Goal: Task Accomplishment & Management: Use online tool/utility

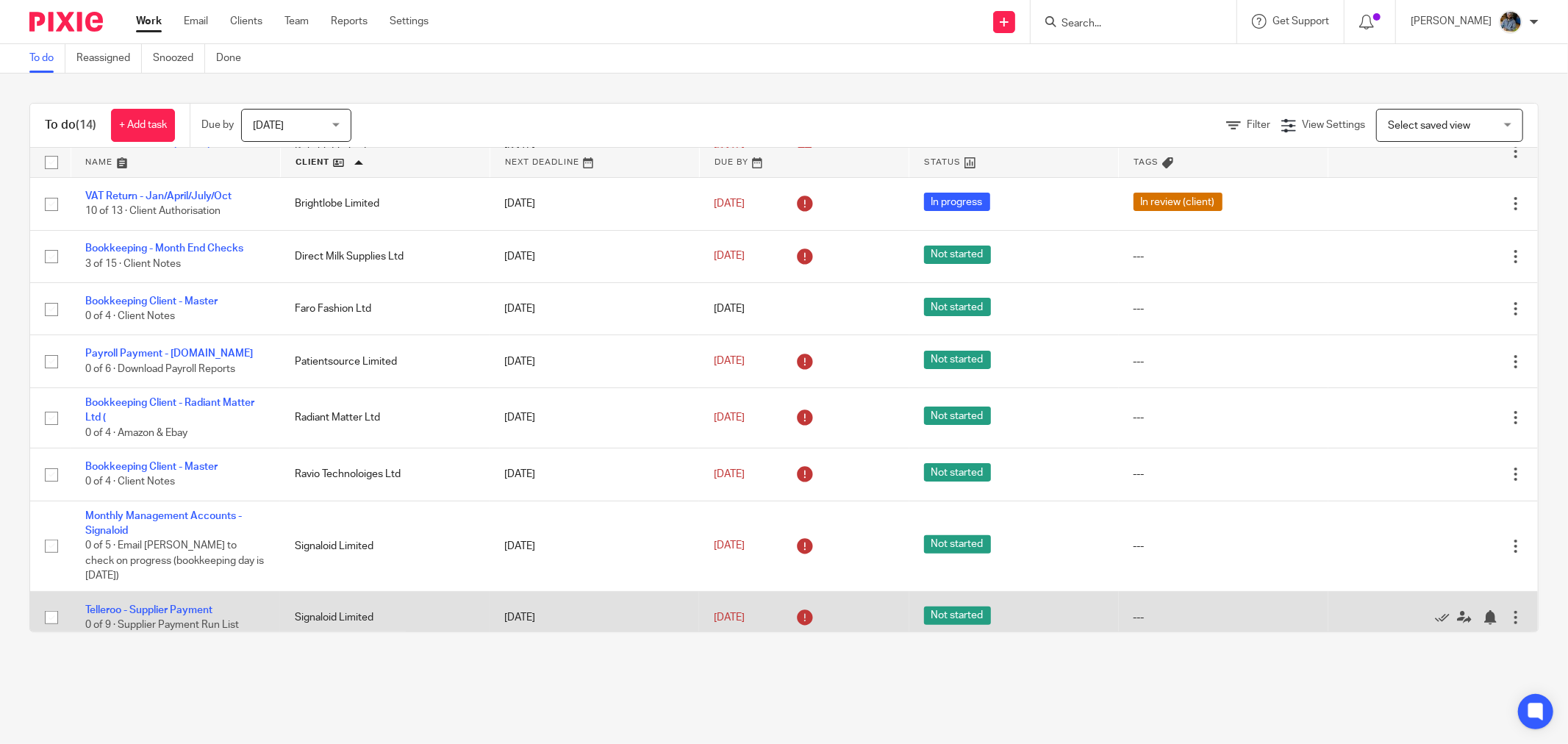
scroll to position [15, 0]
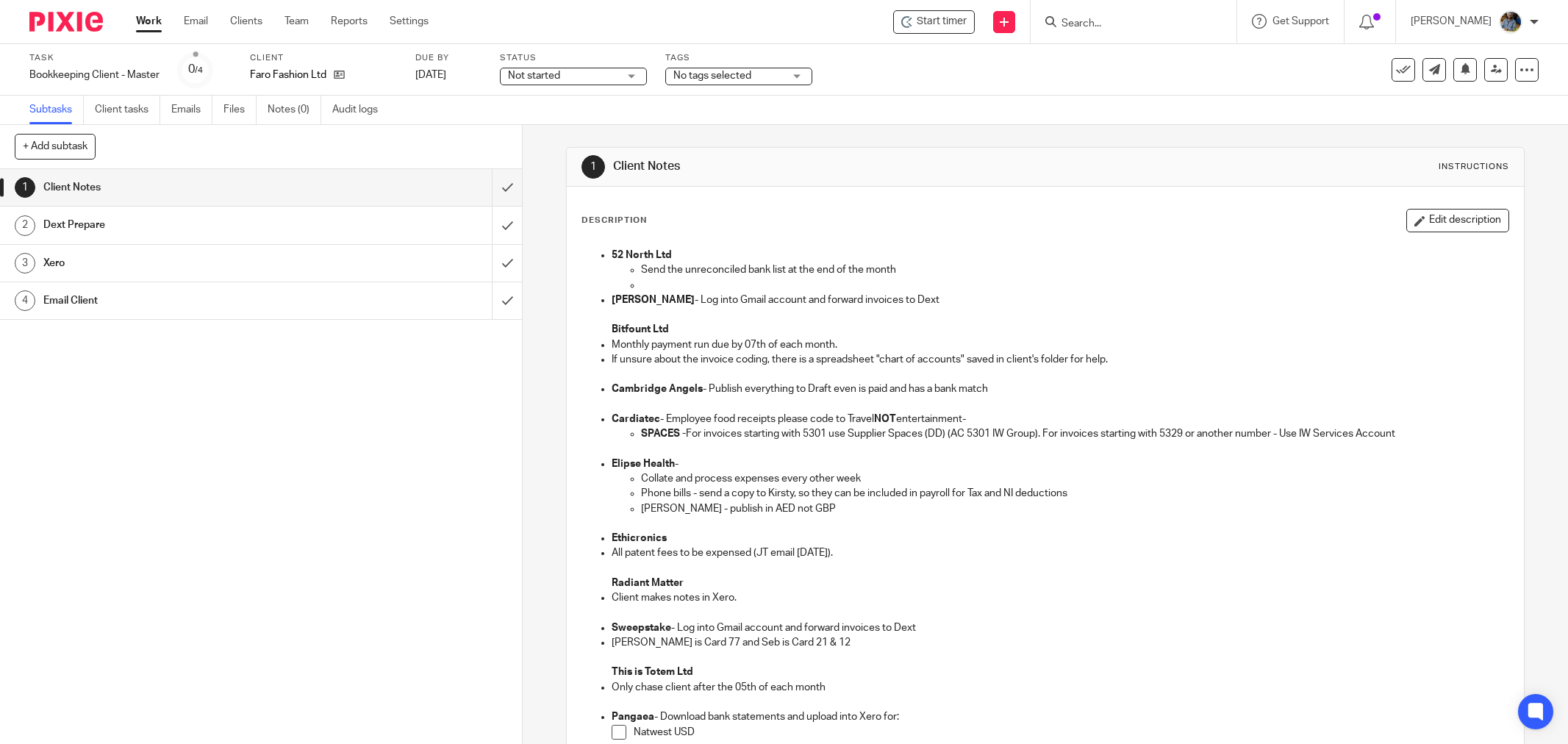
click at [770, 189] on div "Description Edit description 52 North Ltd Send the unreconciled bank list at th…" at bounding box center [1045, 636] width 957 height 898
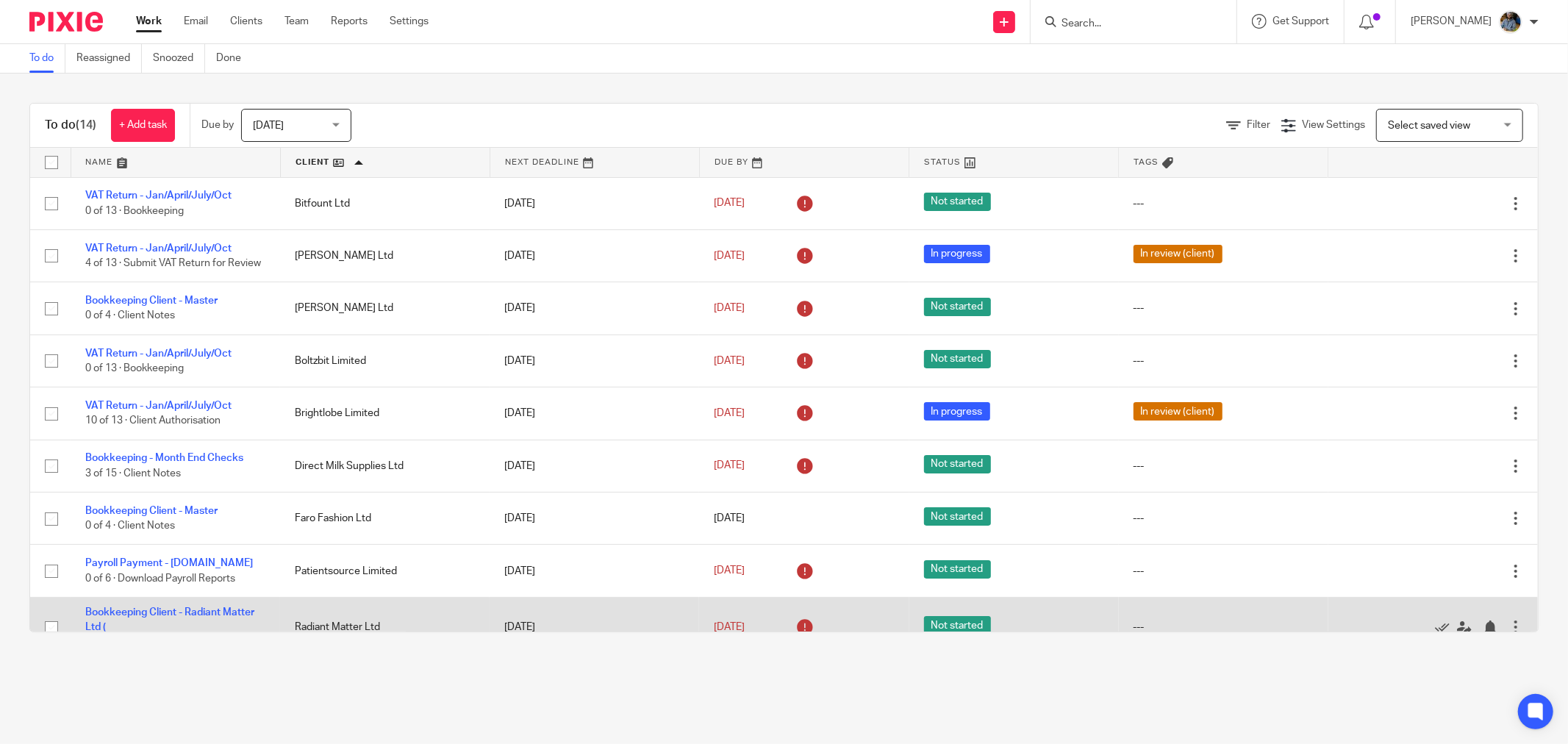
scroll to position [164, 0]
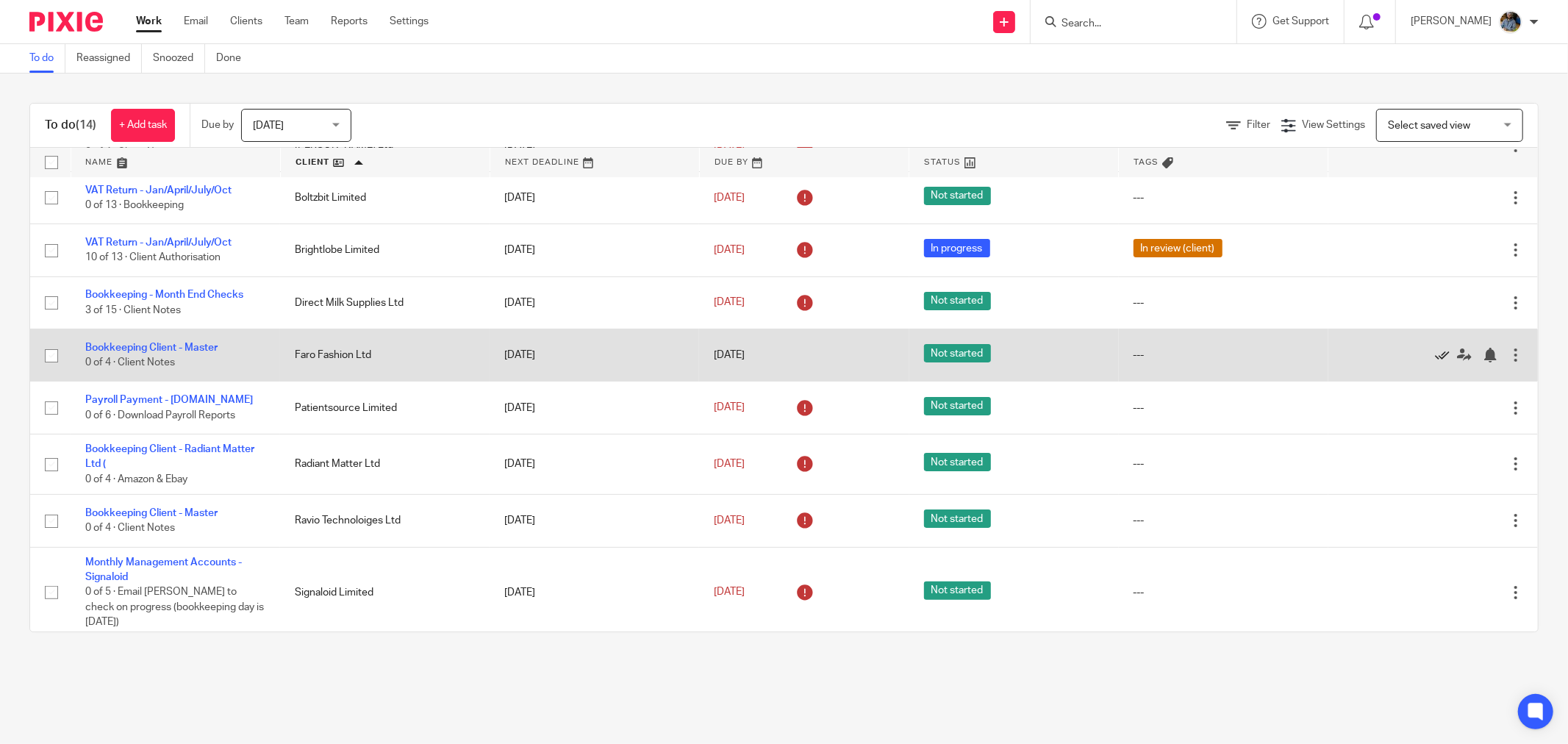
click at [1435, 362] on icon at bounding box center [1442, 355] width 15 height 15
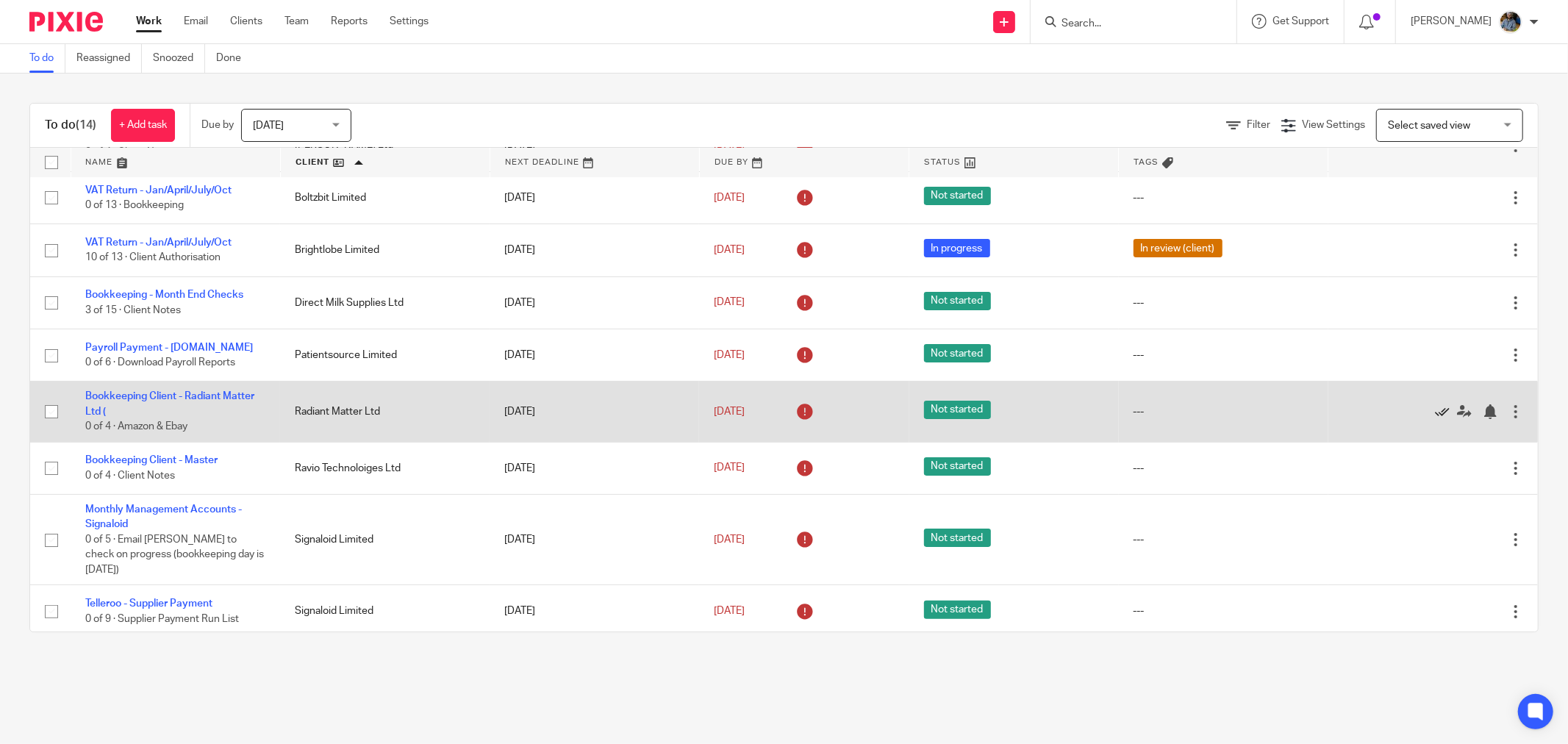
click at [1435, 419] on icon at bounding box center [1442, 412] width 15 height 15
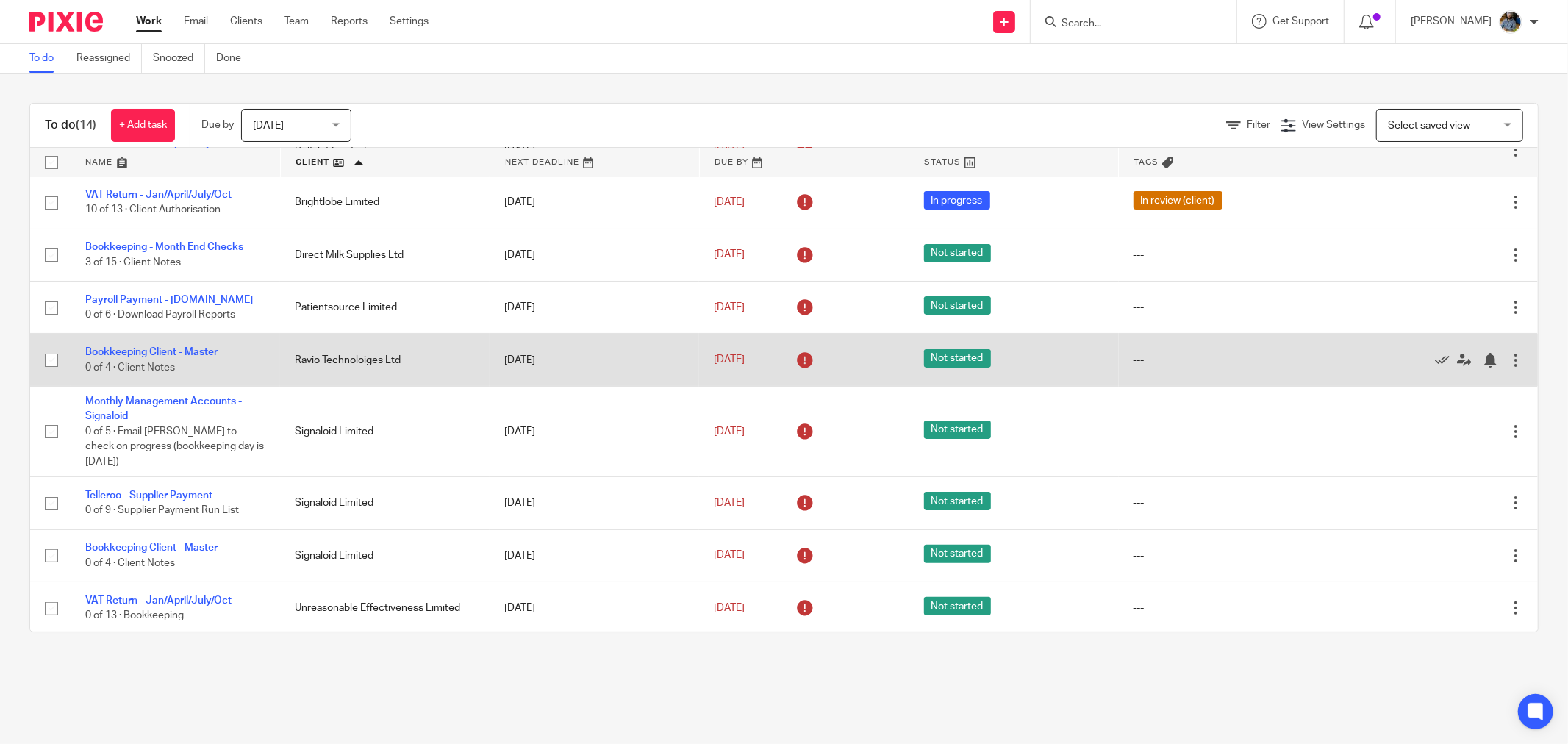
scroll to position [228, 0]
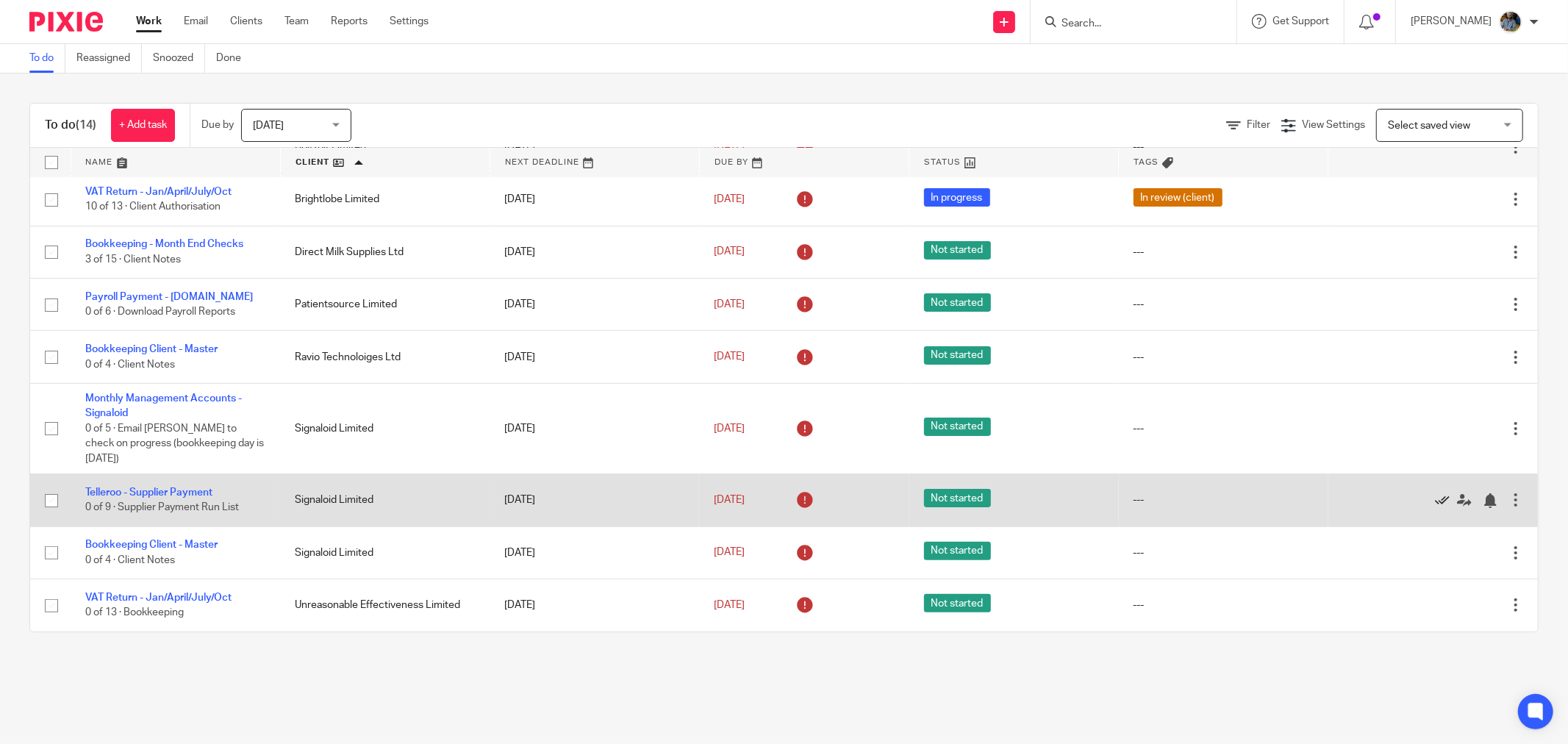
click at [1435, 496] on icon at bounding box center [1442, 501] width 15 height 15
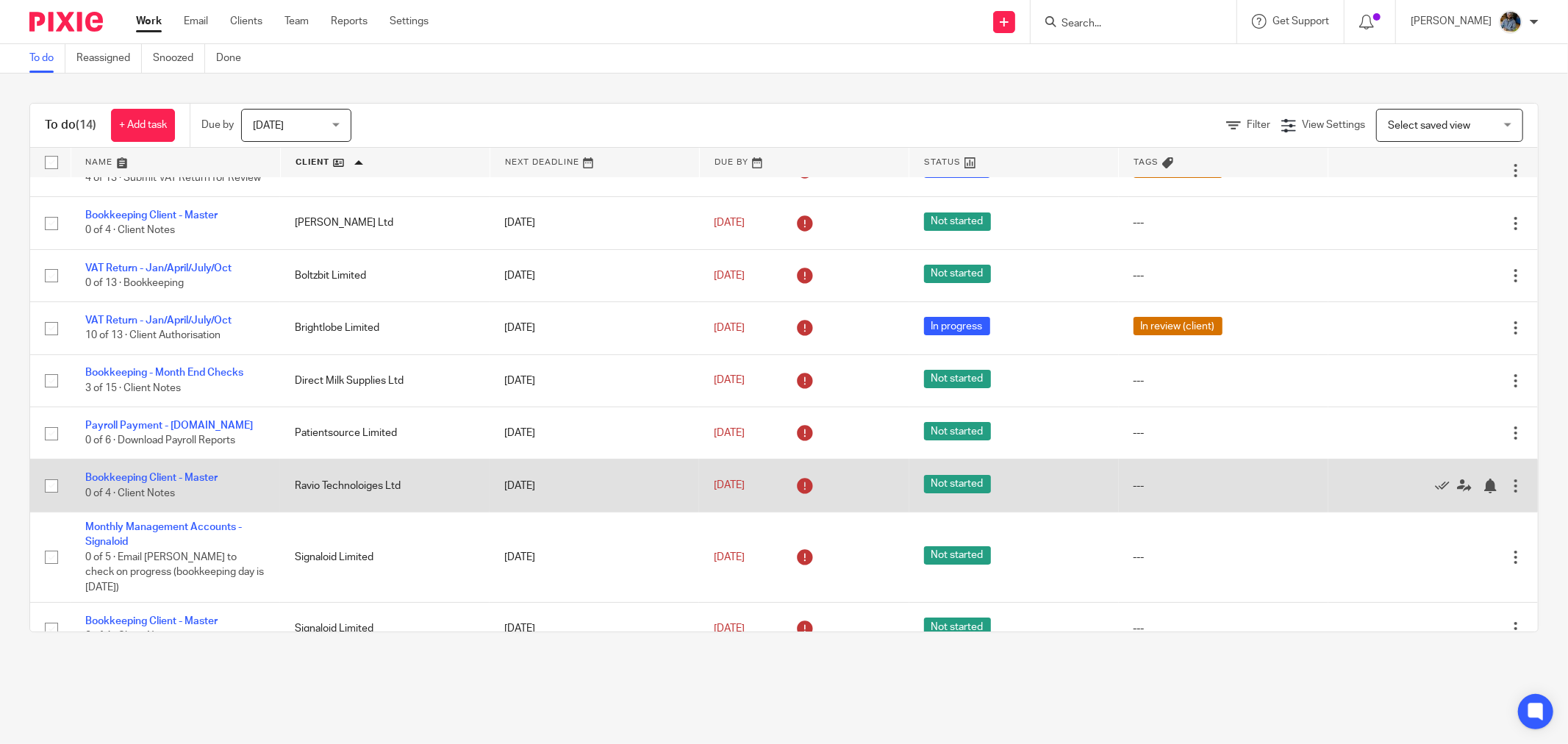
scroll to position [0, 0]
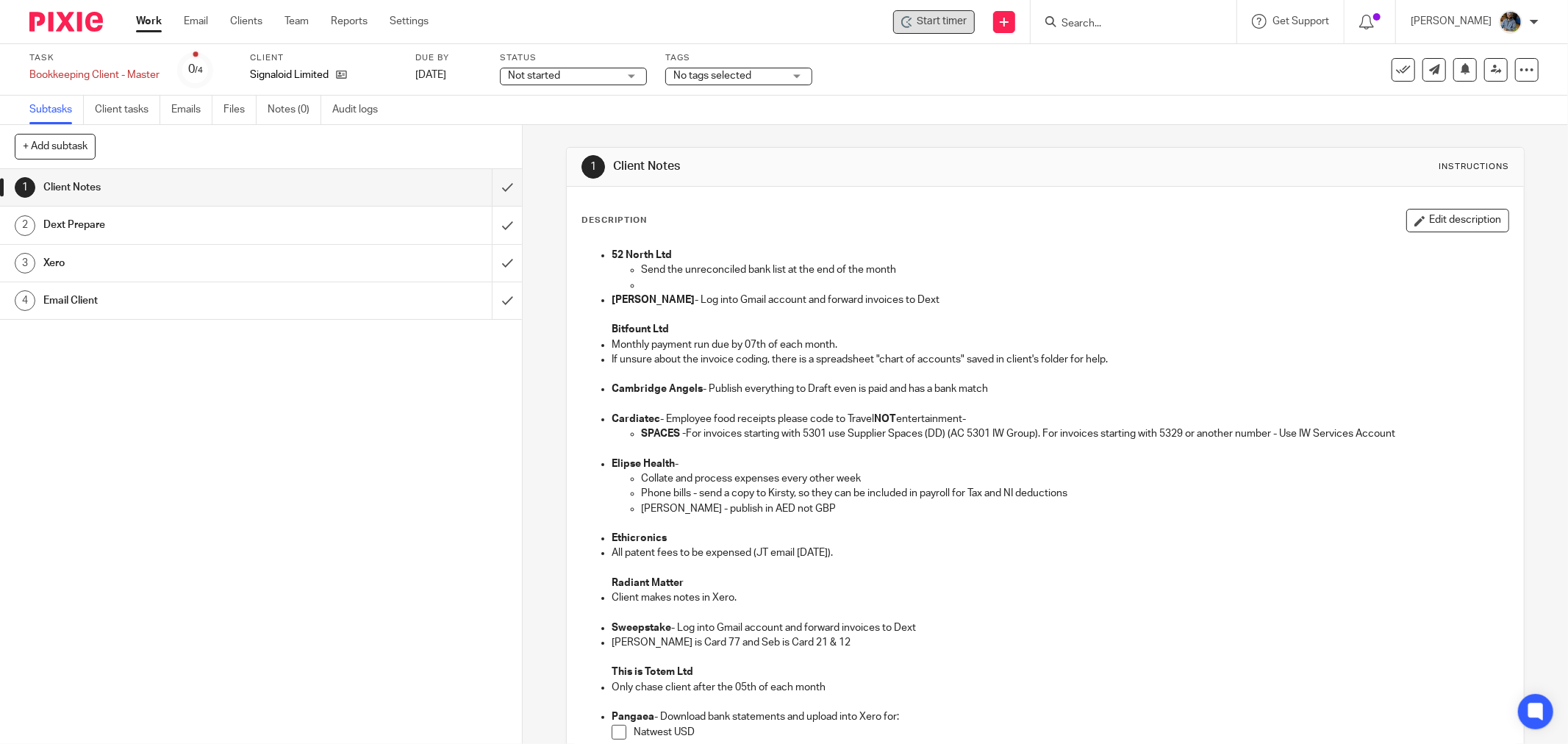
click at [953, 24] on span "Start timer" at bounding box center [942, 21] width 50 height 15
click at [963, 27] on span "Start timer" at bounding box center [942, 21] width 50 height 15
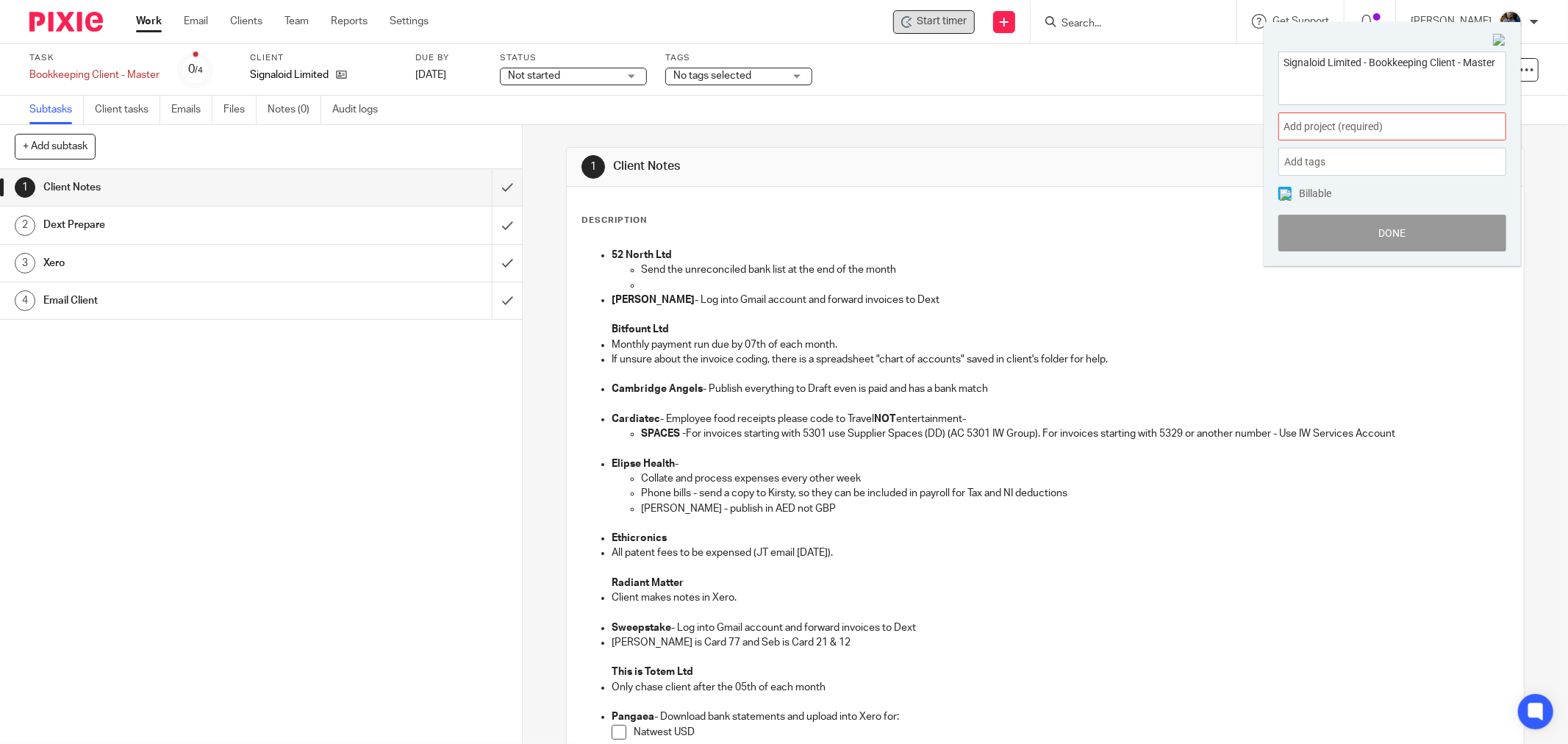
click at [1404, 122] on span "Add project (required) :" at bounding box center [1376, 127] width 186 height 15
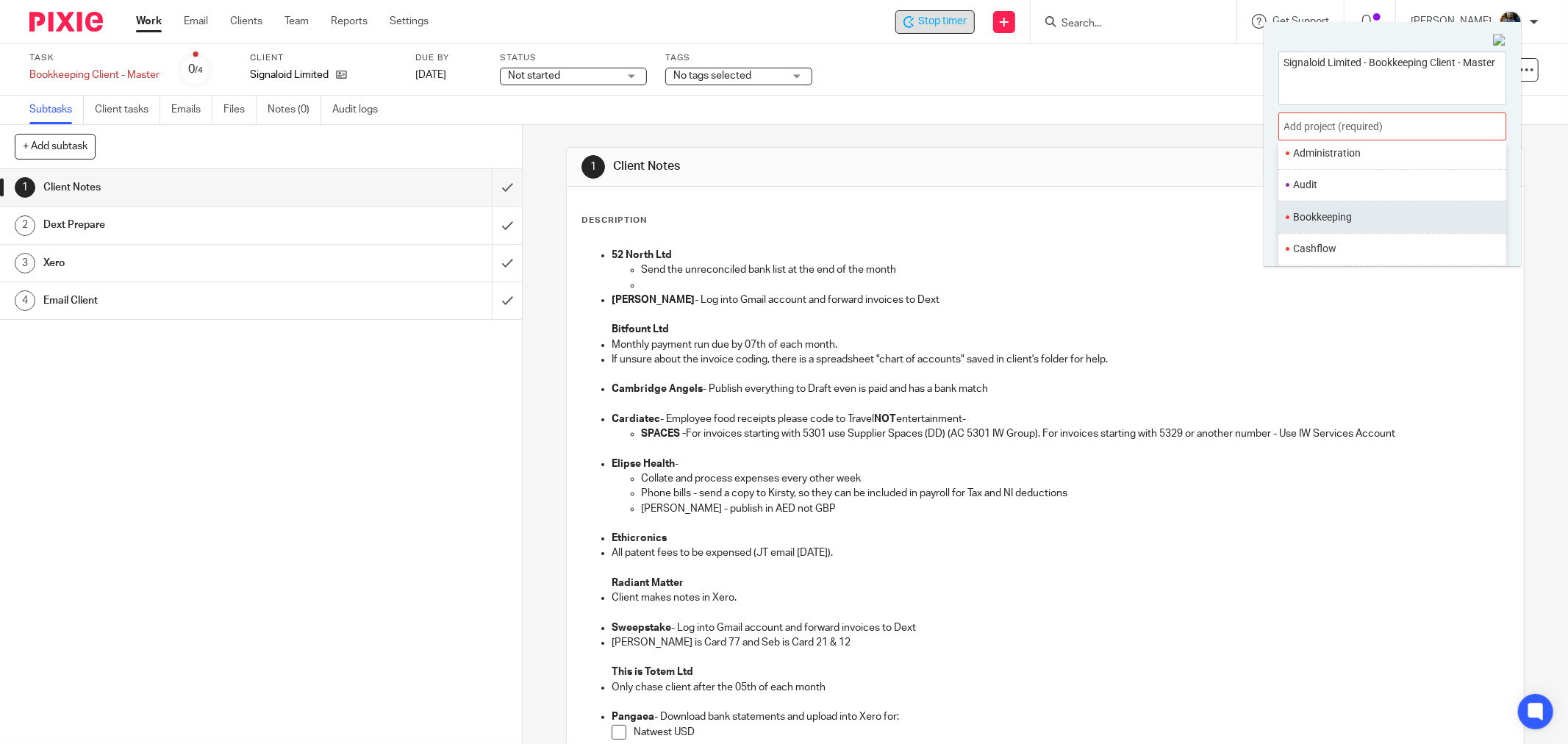
click at [1339, 214] on li "Bookkeeping" at bounding box center [1388, 217] width 192 height 15
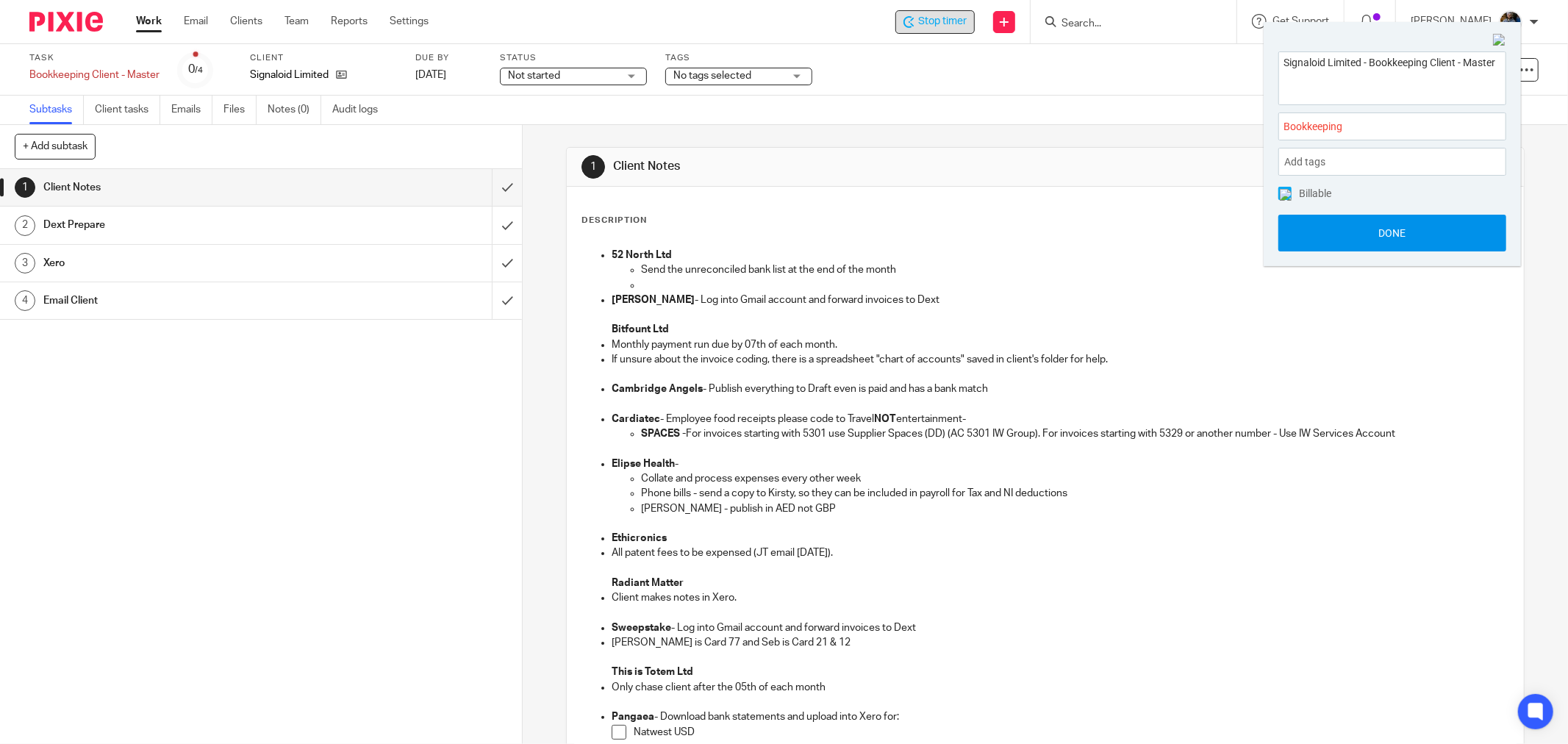
click at [1402, 226] on button "Done" at bounding box center [1391, 234] width 227 height 37
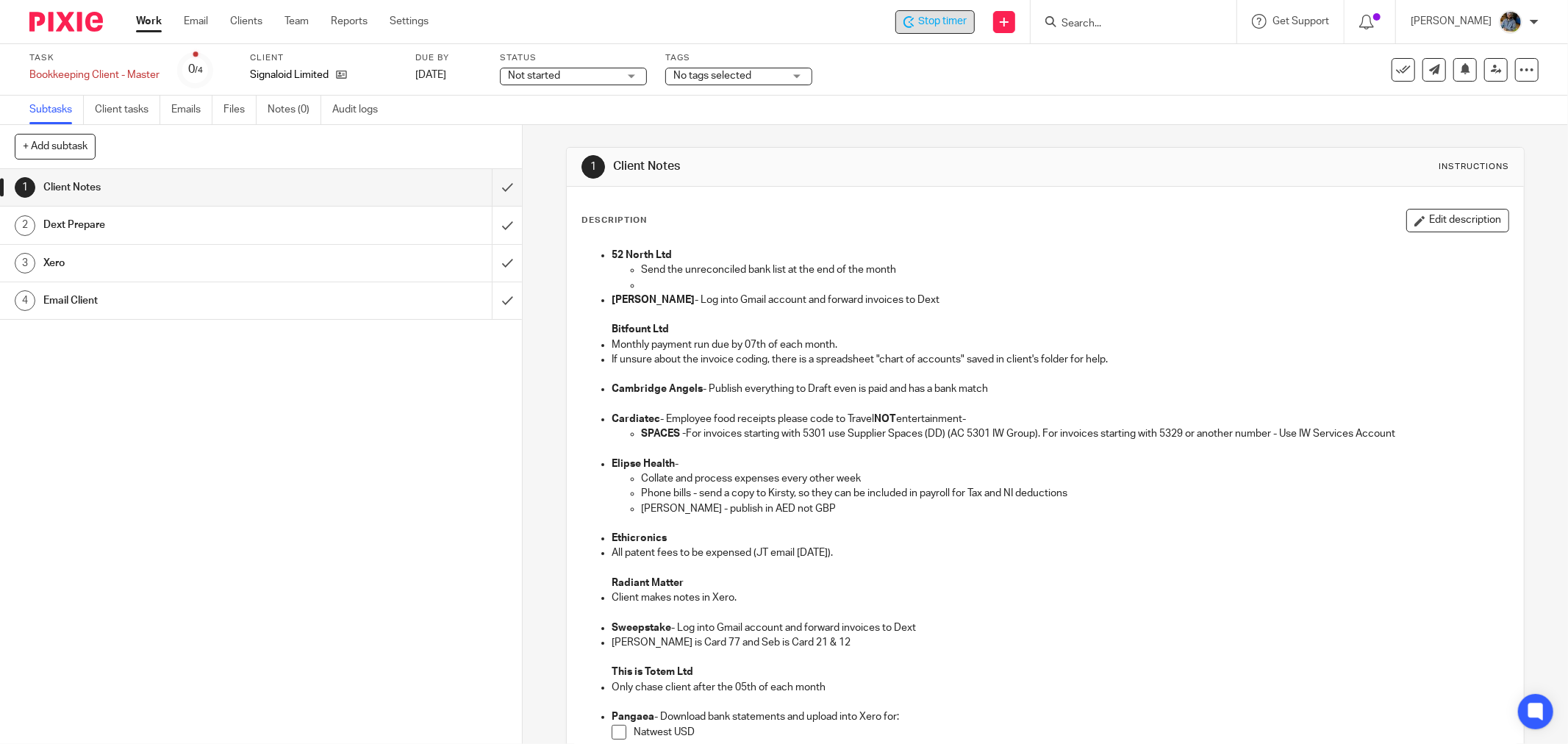
click at [852, 72] on div "Task Bookkeeping Client - Master Save Bookkeeping Client - Master 0 /4 Client S…" at bounding box center [658, 70] width 1257 height 35
click at [989, 301] on p "Bolin Webb - Log into Gmail account and forward invoices to Dext" at bounding box center [1060, 300] width 897 height 15
